Goal: Navigation & Orientation: Find specific page/section

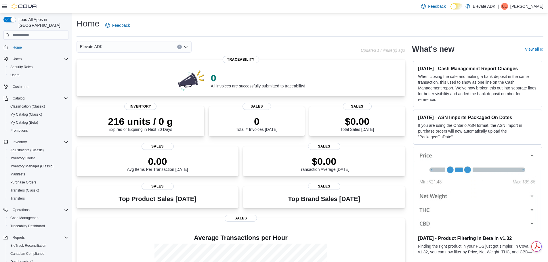
click at [522, 3] on div "Feedback Dark Mode Elevate ADK | EE [PERSON_NAME]" at bounding box center [481, 7] width 125 height 12
click at [534, 7] on p "[PERSON_NAME]" at bounding box center [526, 6] width 33 height 7
click at [501, 56] on span "Sign Out" at bounding box center [507, 56] width 16 height 6
